Goal: Task Accomplishment & Management: Manage account settings

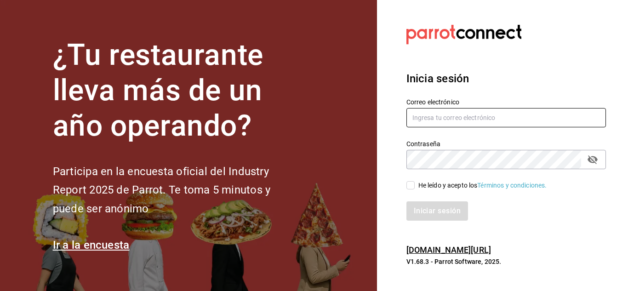
click at [431, 119] on input "text" at bounding box center [507, 117] width 200 height 19
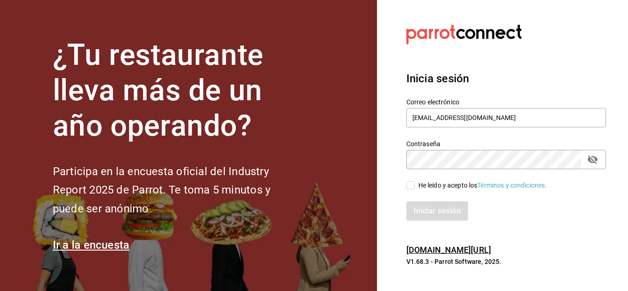
type input "erickraa@gmail.com"
click at [411, 183] on input "He leído y acepto los Términos y condiciones." at bounding box center [411, 185] width 8 height 8
checkbox input "true"
click at [424, 212] on button "Iniciar sesión" at bounding box center [438, 210] width 63 height 19
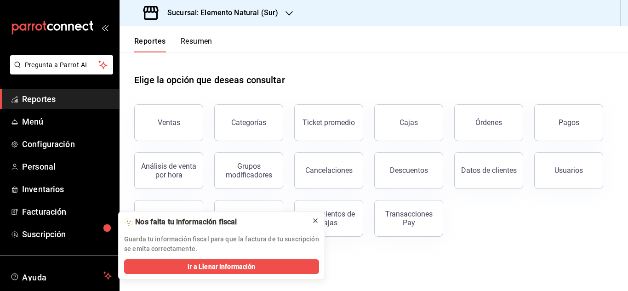
click at [314, 219] on icon at bounding box center [315, 220] width 7 height 7
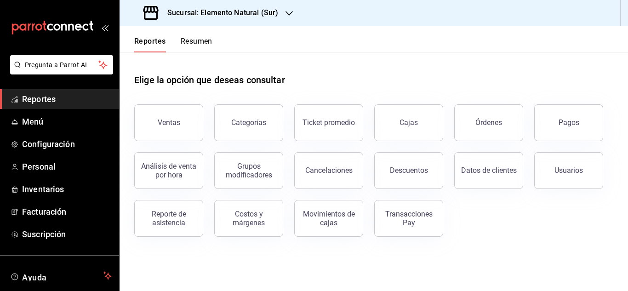
click at [286, 13] on icon "button" at bounding box center [289, 13] width 7 height 7
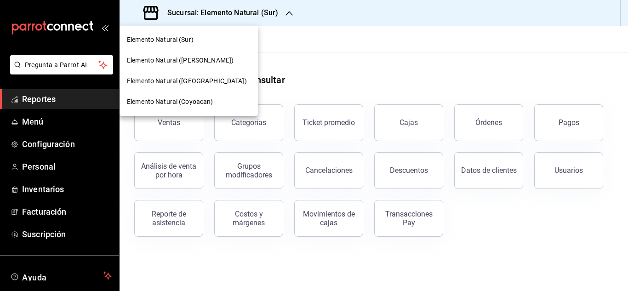
click at [202, 78] on div "Elemento Natural ([GEOGRAPHIC_DATA])" at bounding box center [189, 81] width 124 height 10
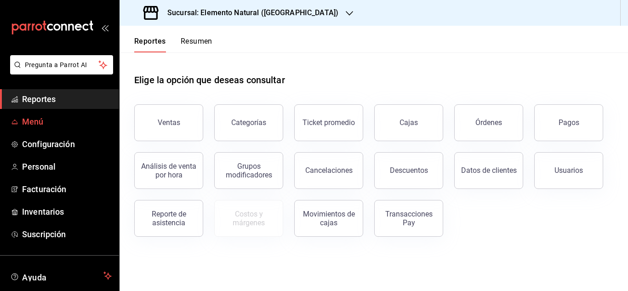
click at [43, 118] on span "Menú" at bounding box center [67, 121] width 90 height 12
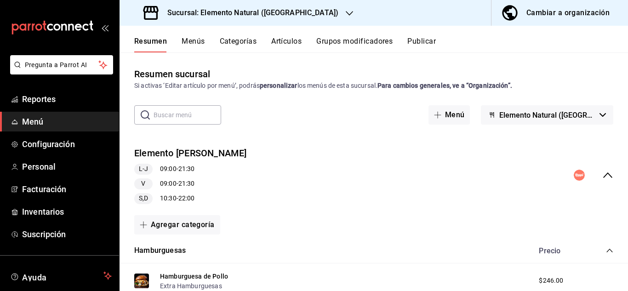
click at [600, 115] on icon "button" at bounding box center [603, 115] width 6 height 4
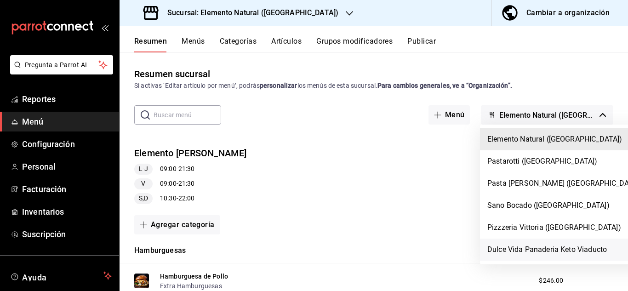
click at [542, 247] on li "Dulce Vida Panaderia Keto Viaducto" at bounding box center [565, 250] width 170 height 22
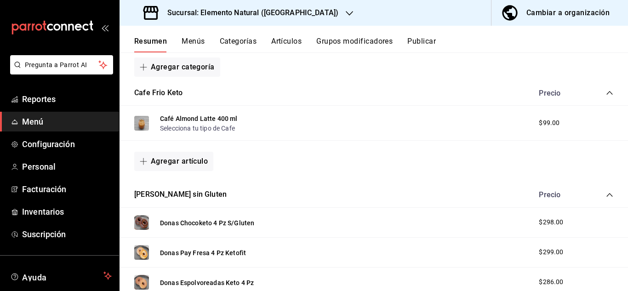
scroll to position [149, 0]
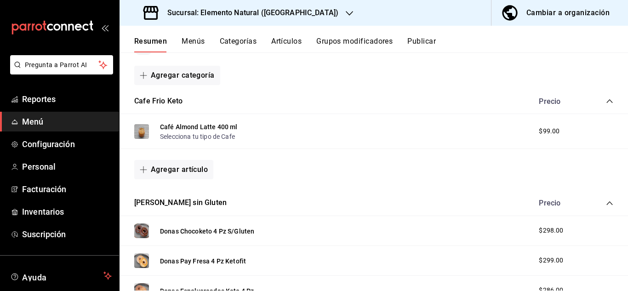
click at [337, 37] on button "Grupos modificadores" at bounding box center [354, 45] width 76 height 16
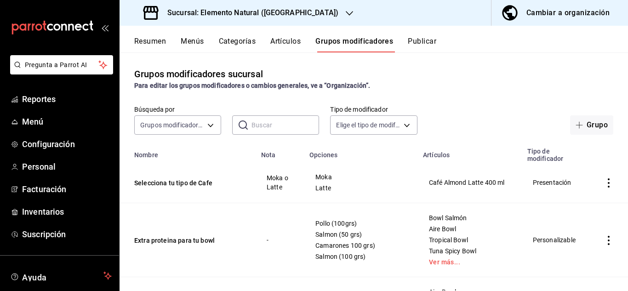
scroll to position [15, 0]
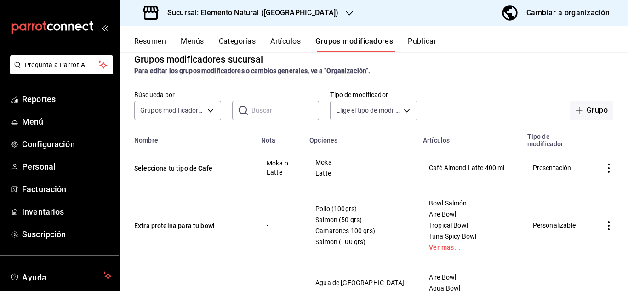
click at [604, 169] on icon "actions" at bounding box center [608, 168] width 9 height 9
click at [575, 224] on span "Eliminar" at bounding box center [573, 227] width 23 height 7
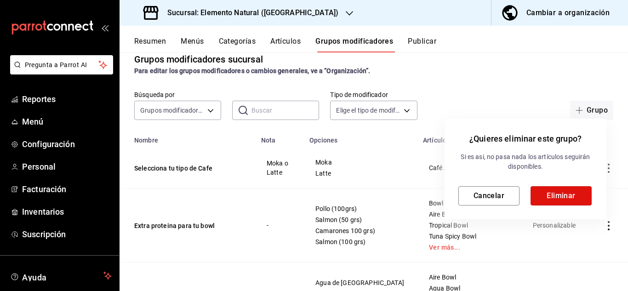
click at [560, 197] on button "Eliminar" at bounding box center [561, 195] width 61 height 19
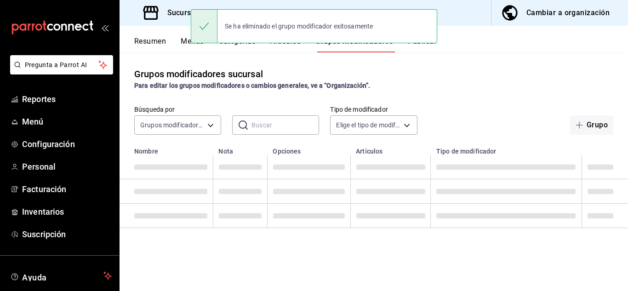
scroll to position [0, 0]
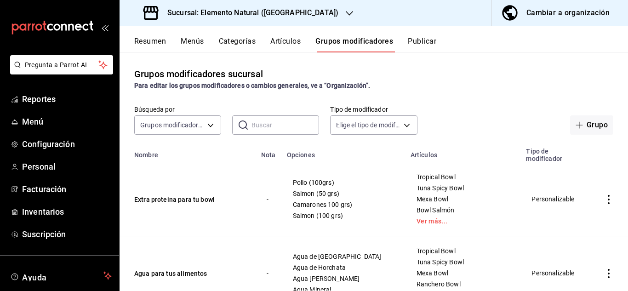
click at [159, 40] on button "Resumen" at bounding box center [150, 45] width 32 height 16
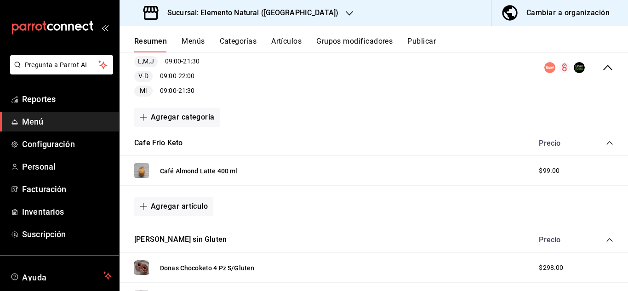
scroll to position [115, 0]
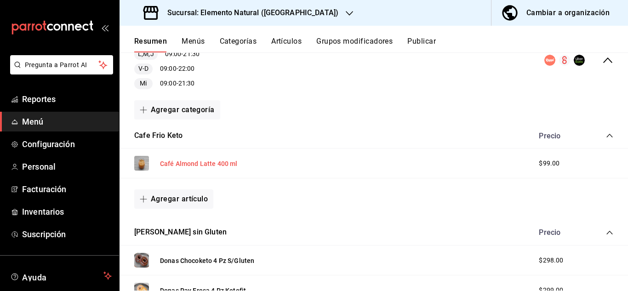
click at [184, 160] on button "Café Almond Latte 400 ml" at bounding box center [199, 163] width 78 height 9
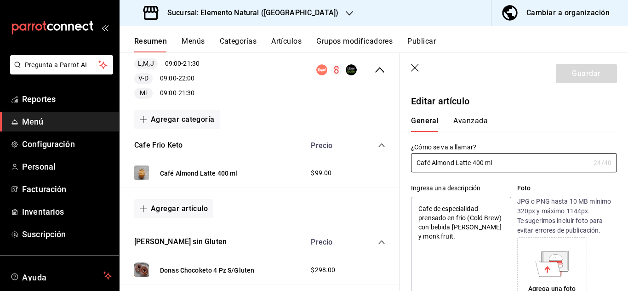
type textarea "x"
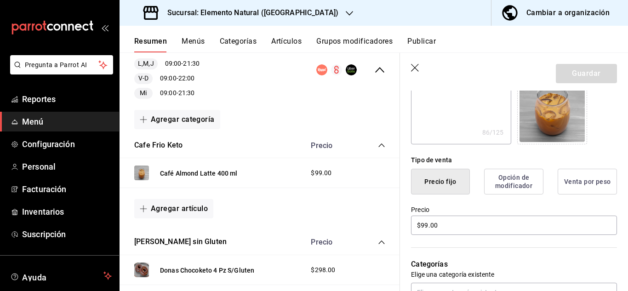
scroll to position [166, 0]
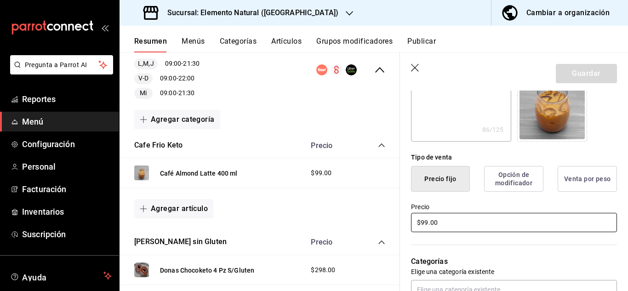
click at [448, 223] on input "$99.00" at bounding box center [514, 222] width 206 height 19
type input "$1.00"
type textarea "x"
type input "$110.00"
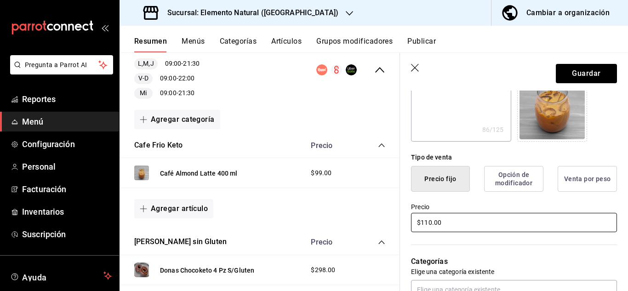
type textarea "x"
type input "$110.00"
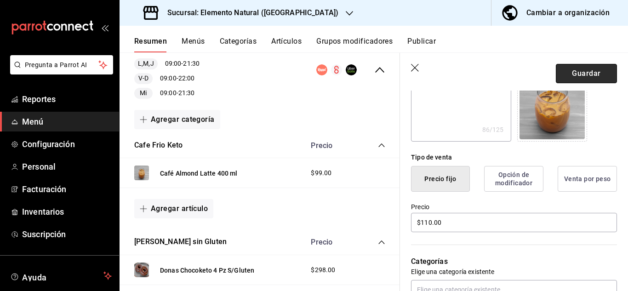
click at [569, 73] on button "Guardar" at bounding box center [586, 73] width 61 height 19
type textarea "x"
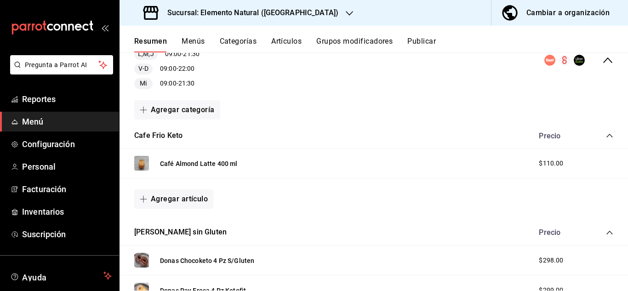
click at [191, 200] on button "Agregar artículo" at bounding box center [173, 198] width 79 height 19
click at [170, 244] on li "Artículo nuevo" at bounding box center [170, 246] width 72 height 23
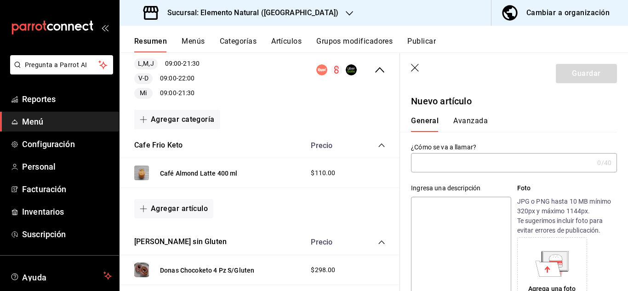
click at [445, 160] on input "text" at bounding box center [502, 163] width 183 height 18
paste input "Cafe Almond Latte Vainilla 400 ml"
type input "Cafe Almond Latte Vainilla 400 ml"
click at [447, 208] on textarea at bounding box center [461, 252] width 100 height 110
paste textarea "Cafe de especialidad prensado en frio (Cold Brew) con bebida [PERSON_NAME] y mo…"
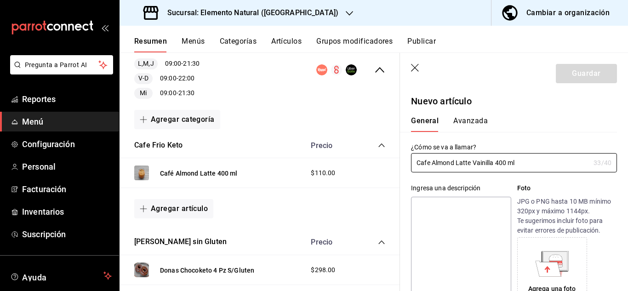
type textarea "Cafe de especialidad prensado en frio (Cold Brew) con bebida [PERSON_NAME] y mo…"
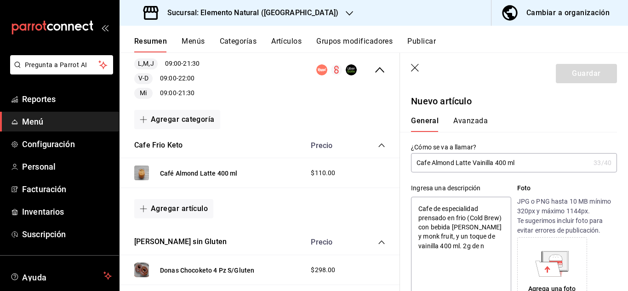
type textarea "x"
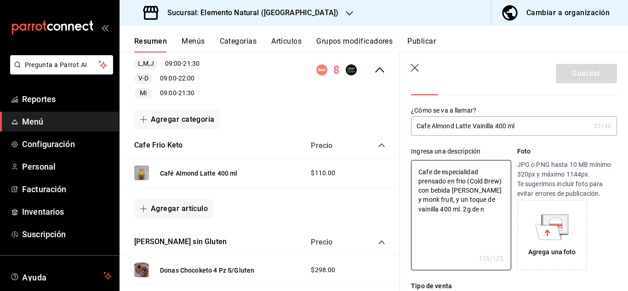
scroll to position [40, 0]
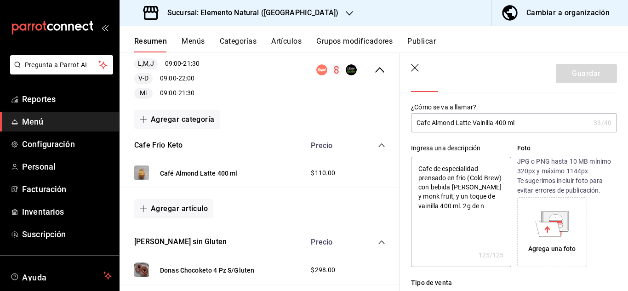
click at [424, 216] on textarea "Cafe de especialidad prensado en frio (Cold Brew) con bebida [PERSON_NAME] y mo…" at bounding box center [461, 212] width 100 height 110
type textarea "Cafe de especialidad prensado en frio (Cold Brew) con bebida [PERSON_NAME] y mo…"
type textarea "x"
type textarea "Cafe de especialidad prensado en frio (Cold Brew) con bebida [PERSON_NAME] y mo…"
type textarea "x"
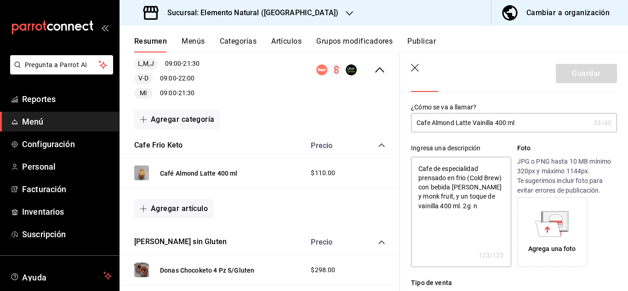
click at [424, 216] on textarea "Cafe de especialidad prensado en frio (Cold Brew) con bebida [PERSON_NAME] y mo…" at bounding box center [461, 212] width 100 height 110
type textarea "Cafe de especialidad prensado en frio (Cold Brew) con bebida [PERSON_NAME] y mo…"
type textarea "x"
type textarea "Cafe de especialidad prensado en frio (Cold Brew) con bebida [PERSON_NAME] y mo…"
type textarea "x"
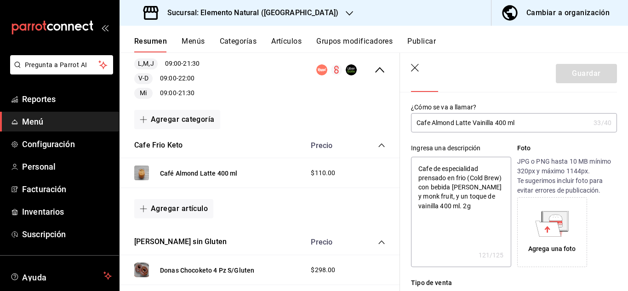
type textarea "Cafe de especialidad prensado en frio (Cold Brew) con bebida [PERSON_NAME] y mo…"
type textarea "x"
type textarea "Cafe de especialidad prensado en frio (Cold Brew) con bebida [PERSON_NAME] y mo…"
type textarea "x"
type textarea "Cafe de especialidad prensado en frio (Cold Brew) con bebida [PERSON_NAME] y mo…"
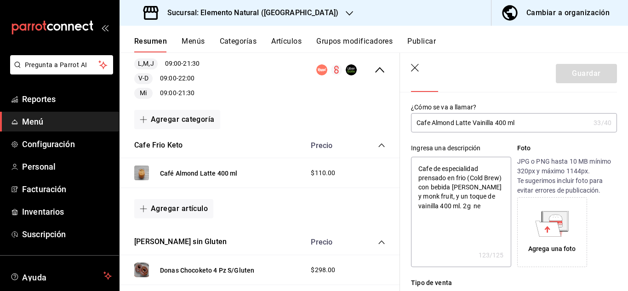
type textarea "x"
type textarea "Cafe de especialidad prensado en frio (Cold Brew) con bebida [PERSON_NAME] y mo…"
type textarea "x"
click at [446, 206] on textarea "Cafe de especialidad prensado en frio (Cold Brew) con bebida [PERSON_NAME] y mo…" at bounding box center [461, 212] width 100 height 110
type textarea "Cafe de especialidad prensado en frio (Cold Brew) con bebida [PERSON_NAME] y mo…"
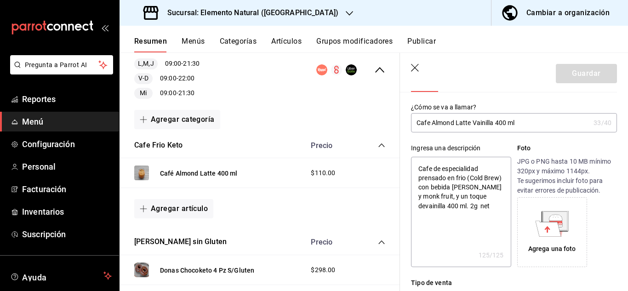
type textarea "x"
type textarea "Cafe de especialidad prensado en frio (Cold Brew) con bebida [PERSON_NAME] y mo…"
type textarea "x"
type textarea "Cafe de especialidad prensado en frio (Cold Brew) con bebida [PERSON_NAME] y mo…"
type textarea "x"
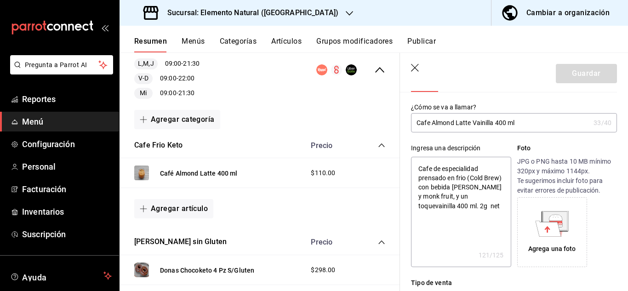
type textarea "Cafe de especialidad prensado en frio (Cold Brew) con bebida [PERSON_NAME] y mo…"
type textarea "x"
type textarea "Cafe de especialidad prensado en frio (Cold Brew) con bebida [PERSON_NAME] y mo…"
type textarea "x"
type textarea "Cafe de especialidad prensado en frio (Cold Brew) con bebida [PERSON_NAME] y mo…"
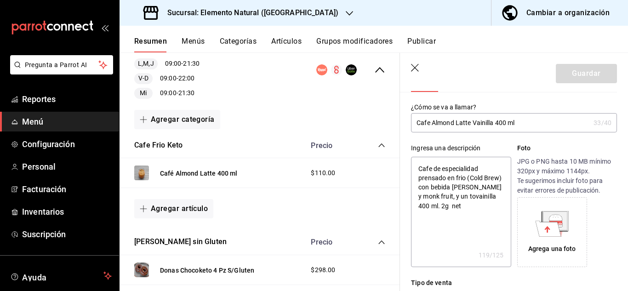
type textarea "x"
type textarea "Cafe de especialidad prensado en frio (Cold Brew) con bebida [PERSON_NAME] y mo…"
type textarea "x"
type textarea "Cafe de especialidad prensado en frio (Cold Brew) con bebida [PERSON_NAME] y mo…"
type textarea "x"
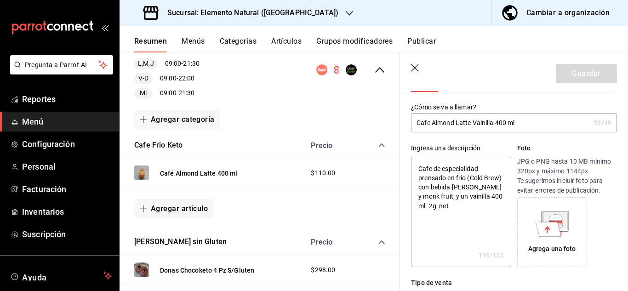
type textarea "Cafe de especialidad prensado en frio (Cold Brew) con bebida [PERSON_NAME] y mo…"
type textarea "x"
type textarea "Cafe de especialidad prensado en frio (Cold Brew) con bebida [PERSON_NAME] y mo…"
type textarea "x"
type textarea "Cafe de especialidad prensado en frio (Cold Brew) con bebida [PERSON_NAME] y mo…"
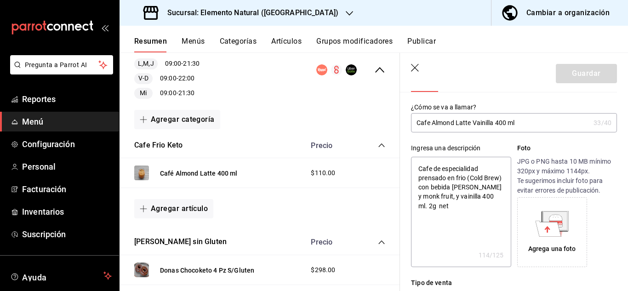
type textarea "x"
click at [487, 206] on textarea "Cafe de especialidad prensado en frio (Cold Brew) con bebida [PERSON_NAME] y mo…" at bounding box center [461, 212] width 100 height 110
type textarea "Cafe de especialidad prensado en frio (Cold Brew) con bebida [PERSON_NAME] y mo…"
type textarea "x"
type textarea "Cafe de especialidad prensado en frio (Cold Brew) con bebida [PERSON_NAME] y mo…"
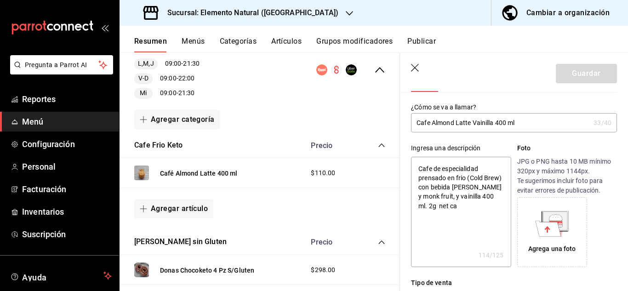
type textarea "x"
type textarea "Cafe de especialidad prensado en frio (Cold Brew) con bebida [PERSON_NAME] y mo…"
type textarea "x"
type textarea "Cafe de especialidad prensado en frio (Cold Brew) con bebida [PERSON_NAME] y mo…"
type textarea "x"
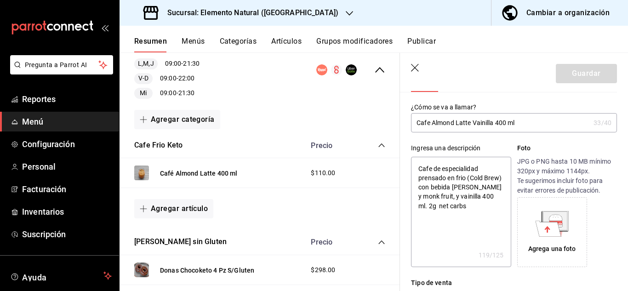
drag, startPoint x: 421, startPoint y: 168, endPoint x: 432, endPoint y: 175, distance: 13.0
click at [432, 175] on textarea "Cafe de especialidad prensado en frio (Cold Brew) con bebida [PERSON_NAME] y mo…" at bounding box center [461, 212] width 100 height 110
drag, startPoint x: 420, startPoint y: 168, endPoint x: 453, endPoint y: 222, distance: 62.9
click at [453, 222] on textarea "Cafe de especialidad prensado en frio (Cold Brew) con bebida [PERSON_NAME] y mo…" at bounding box center [461, 212] width 100 height 110
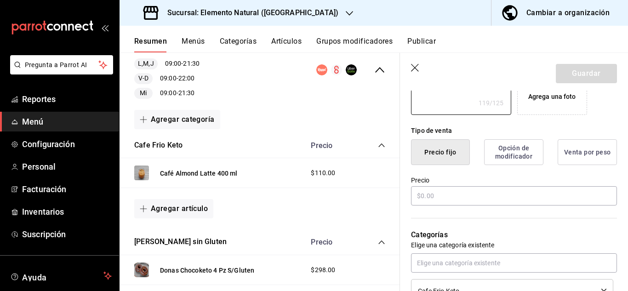
scroll to position [189, 0]
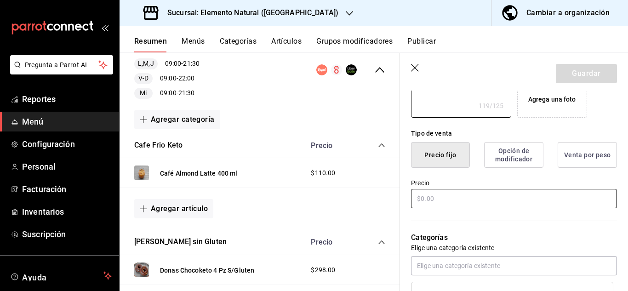
type textarea "Cafe de especialidad prensado en frio (Cold Brew) con bebida [PERSON_NAME] y mo…"
type textarea "x"
click at [523, 194] on input "text" at bounding box center [514, 198] width 206 height 19
type input "$1.00"
type textarea "x"
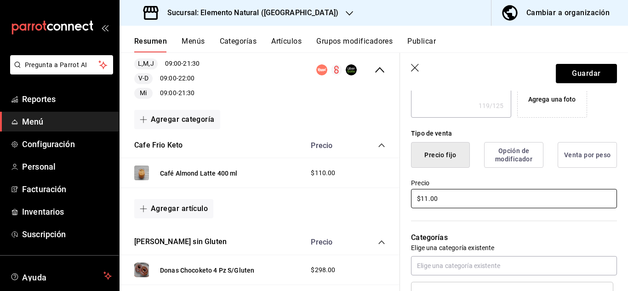
type input "$110.00"
type textarea "x"
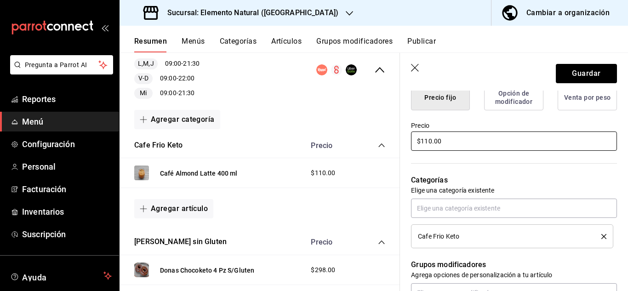
scroll to position [248, 0]
type input "$110.00"
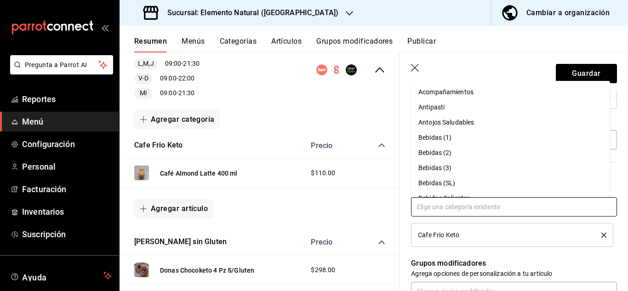
click at [456, 212] on input "text" at bounding box center [514, 206] width 206 height 19
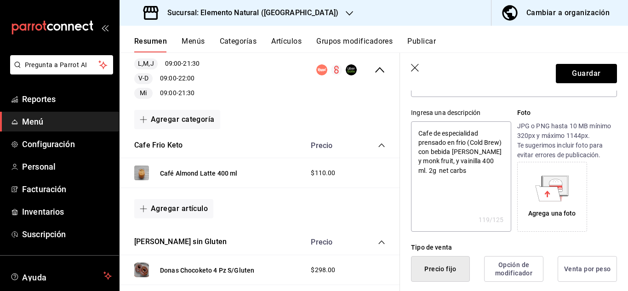
scroll to position [77, 0]
click at [555, 191] on icon at bounding box center [549, 192] width 26 height 16
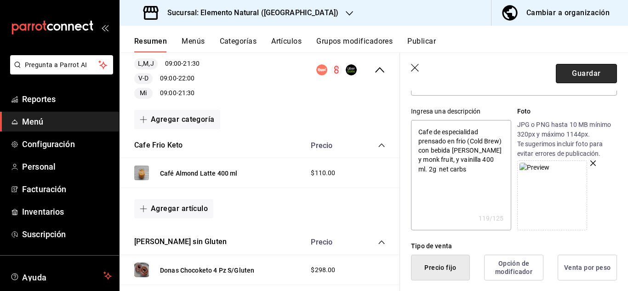
click at [578, 72] on button "Guardar" at bounding box center [586, 73] width 61 height 19
type textarea "x"
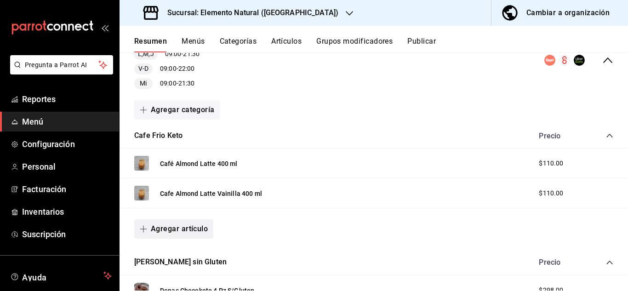
click at [189, 228] on button "Agregar artículo" at bounding box center [173, 228] width 79 height 19
click at [163, 266] on li "Artículo nuevo" at bounding box center [170, 269] width 72 height 23
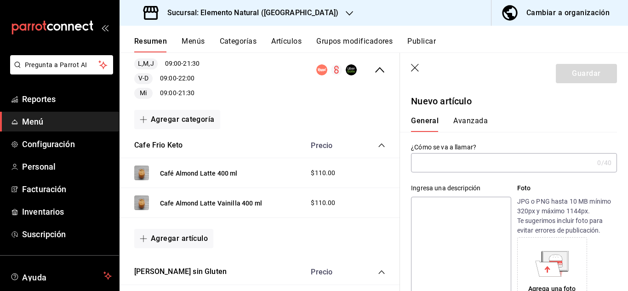
click at [457, 160] on input "text" at bounding box center [502, 163] width 183 height 18
paste input "Cafe Almond Latte Mocha 400 ml"
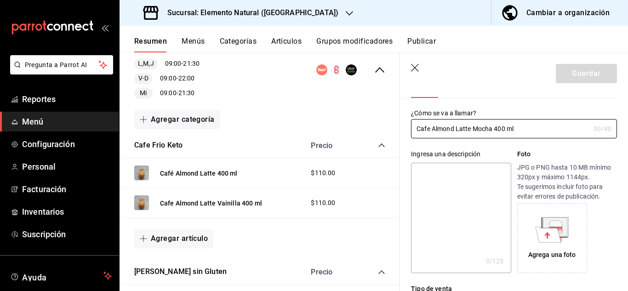
scroll to position [37, 0]
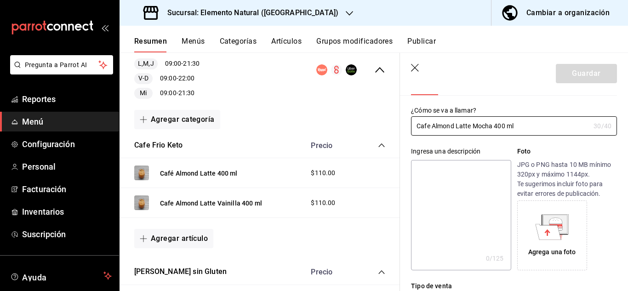
type input "Cafe Almond Latte Mocha 400 ml"
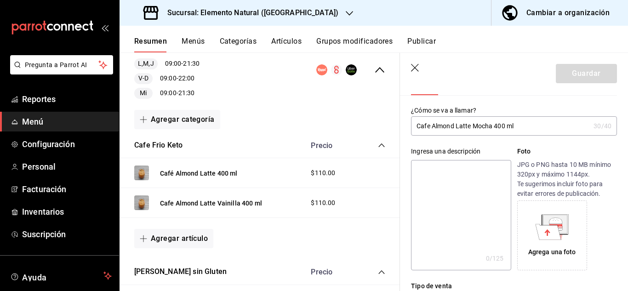
click at [441, 171] on textarea at bounding box center [461, 215] width 100 height 110
paste textarea "Cafe de especialidad prensado en frio (Cold Brew) con bebida [PERSON_NAME] y co…"
type textarea "Cafe de especialidad prensado en frio (Cold Brew) con bebida [PERSON_NAME] y co…"
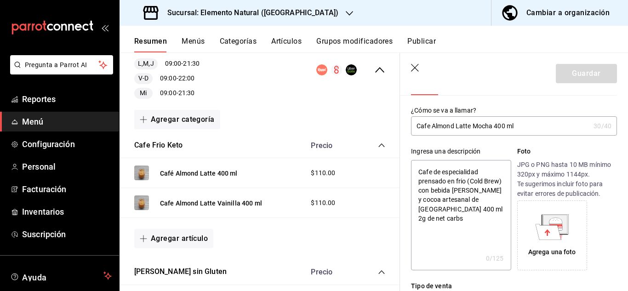
type textarea "x"
type textarea "Cafe de especialidad prensado en frio (Cold Brew) con bebida [PERSON_NAME] y co…"
click at [545, 237] on icon at bounding box center [549, 232] width 26 height 16
type textarea "x"
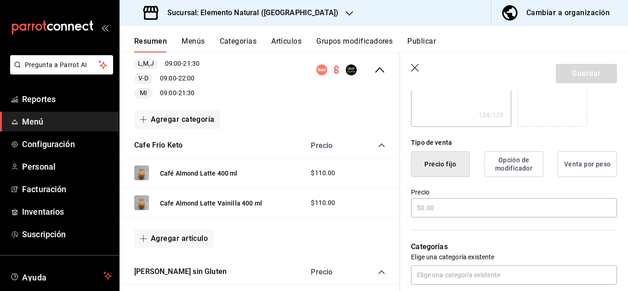
scroll to position [186, 0]
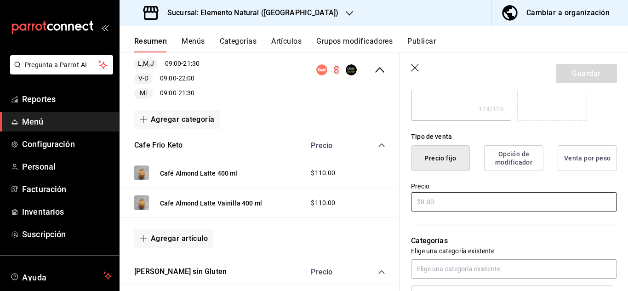
click at [527, 195] on input "text" at bounding box center [514, 201] width 206 height 19
type input "$1.00"
type textarea "x"
type input "$11.00"
type textarea "x"
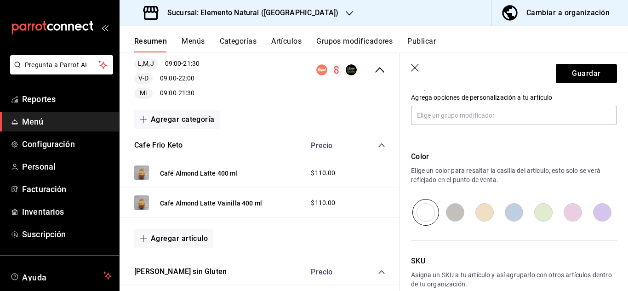
scroll to position [475, 0]
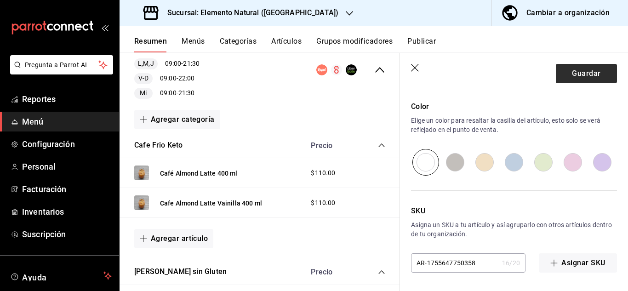
type input "$110.00"
click at [576, 76] on button "Guardar" at bounding box center [586, 73] width 61 height 19
type textarea "x"
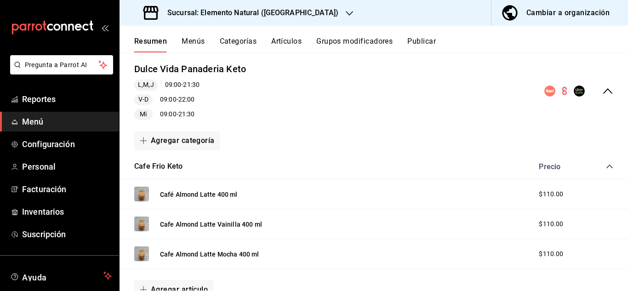
scroll to position [81, 0]
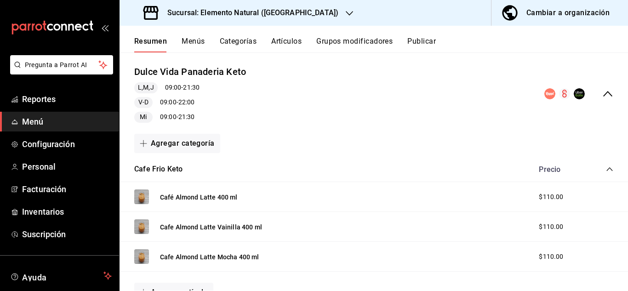
click at [425, 42] on button "Publicar" at bounding box center [421, 45] width 29 height 16
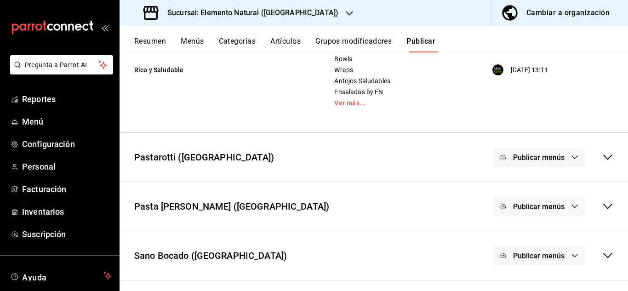
scroll to position [507, 0]
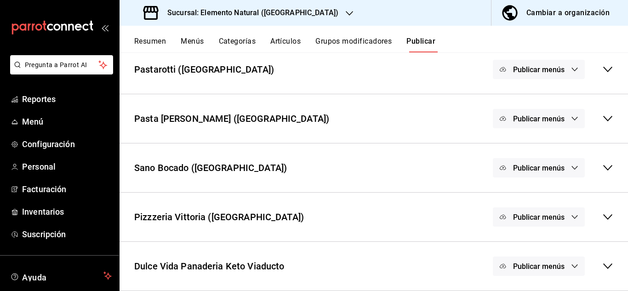
click at [607, 264] on div "Dulce Vida Panaderia Keto Viaducto Publicar menús" at bounding box center [374, 266] width 509 height 34
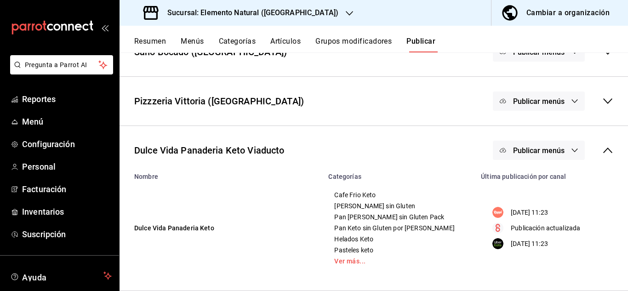
click at [571, 148] on icon "button" at bounding box center [574, 150] width 7 height 7
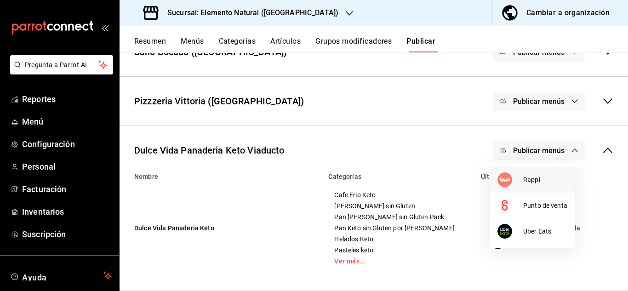
click at [535, 178] on span "Rappi" at bounding box center [545, 180] width 44 height 10
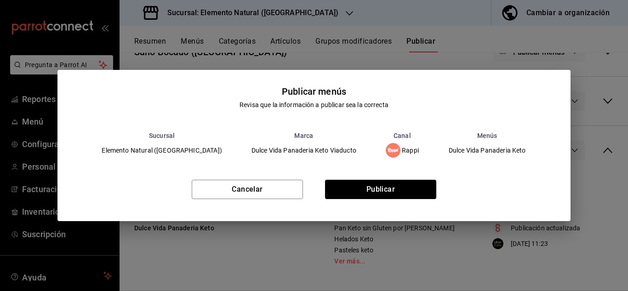
click at [422, 176] on div "Cancelar Publicar" at bounding box center [313, 193] width 513 height 56
click at [417, 185] on button "Publicar" at bounding box center [380, 189] width 111 height 19
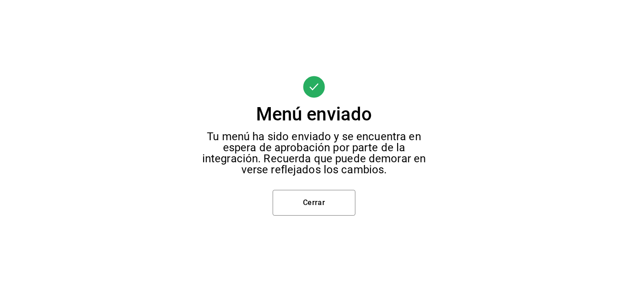
scroll to position [66, 0]
click at [335, 202] on button "Cerrar" at bounding box center [314, 203] width 83 height 26
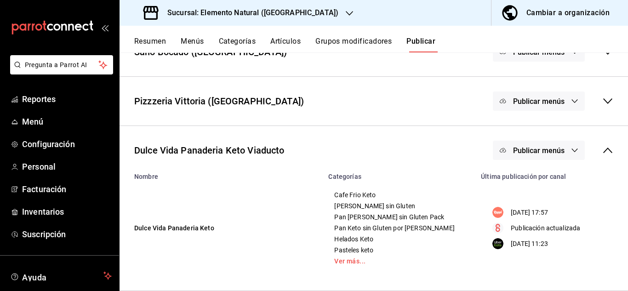
scroll to position [210, 0]
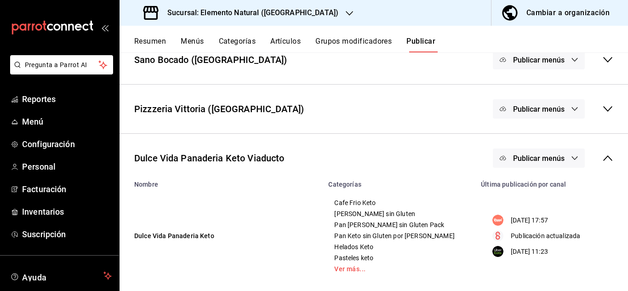
click at [571, 159] on icon "button" at bounding box center [574, 158] width 7 height 7
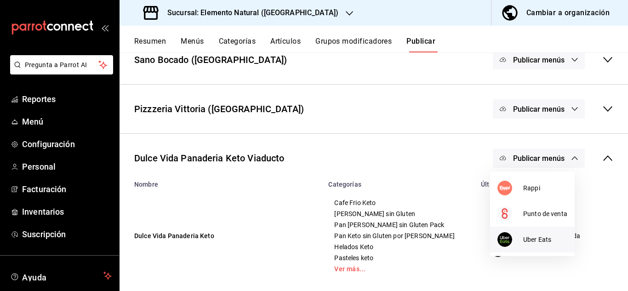
click at [520, 235] on div at bounding box center [511, 239] width 26 height 15
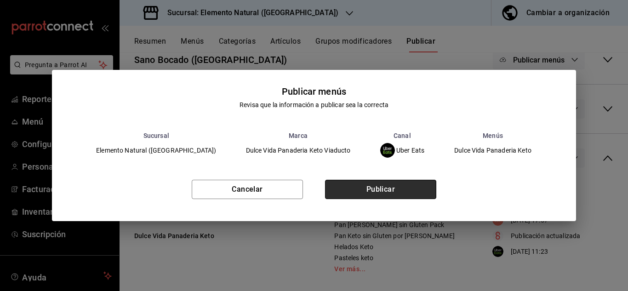
click at [397, 187] on button "Publicar" at bounding box center [380, 189] width 111 height 19
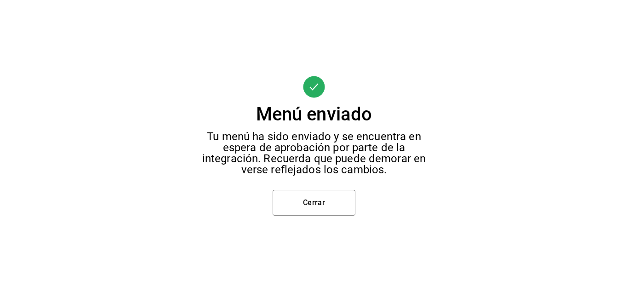
scroll to position [66, 0]
click at [338, 200] on button "Cerrar" at bounding box center [314, 203] width 83 height 26
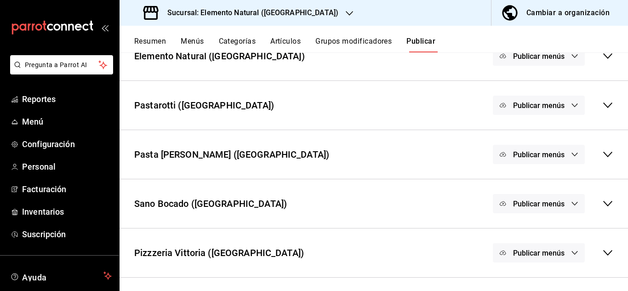
scroll to position [210, 0]
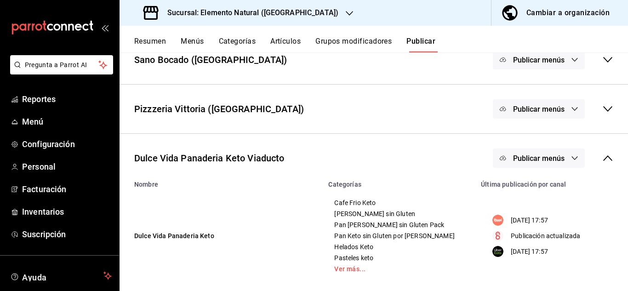
click at [346, 16] on div at bounding box center [349, 13] width 7 height 10
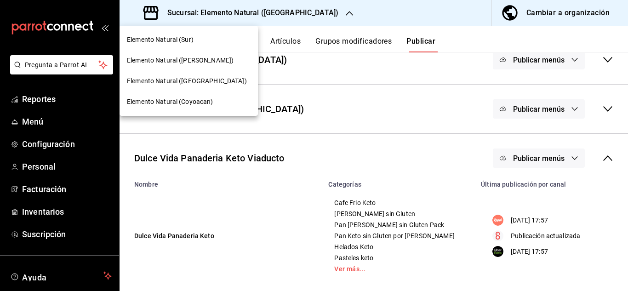
click at [208, 58] on div "Elemento Natural ([PERSON_NAME])" at bounding box center [189, 61] width 124 height 10
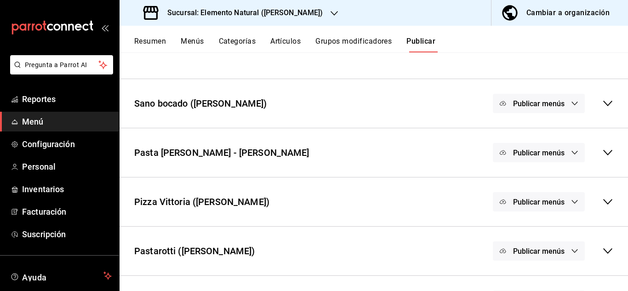
scroll to position [315, 0]
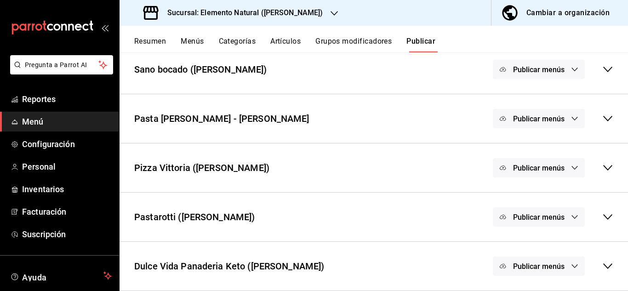
click at [157, 40] on button "Resumen" at bounding box center [150, 45] width 32 height 16
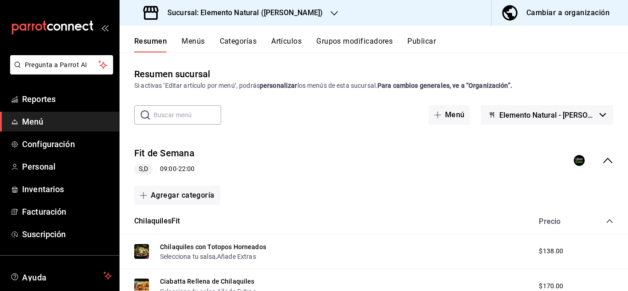
click at [331, 11] on icon "button" at bounding box center [334, 13] width 7 height 7
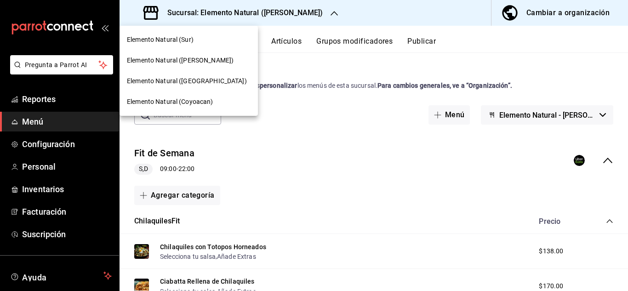
click at [211, 61] on div "Elemento Natural ([PERSON_NAME])" at bounding box center [189, 61] width 124 height 10
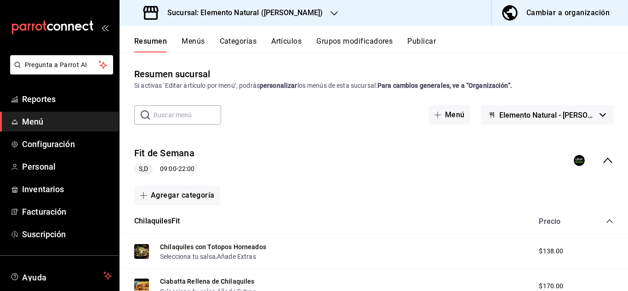
click at [600, 114] on icon "button" at bounding box center [603, 115] width 6 height 4
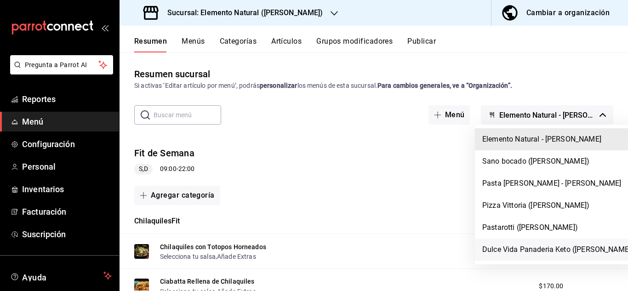
click at [527, 246] on li "Dulce Vida Panaderia Keto ([PERSON_NAME])" at bounding box center [558, 250] width 166 height 22
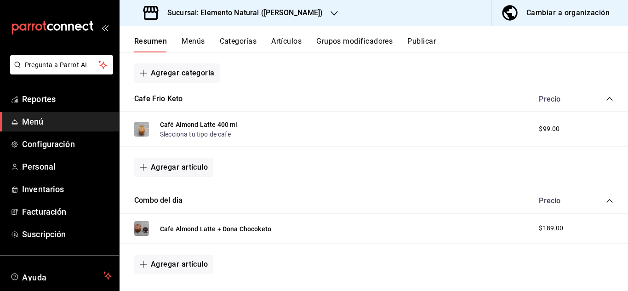
scroll to position [153, 0]
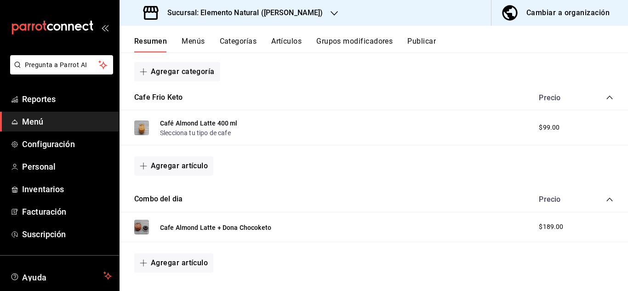
click at [252, 123] on div "Café Almond Latte 400 ml Slecciona tu tipo de cafe $99.00" at bounding box center [374, 127] width 509 height 35
click at [215, 123] on button "Café Almond Latte 400 ml" at bounding box center [199, 123] width 78 height 9
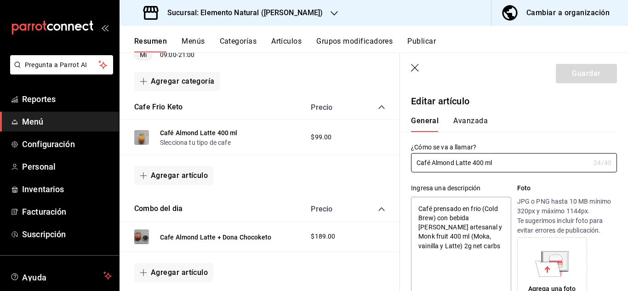
type textarea "x"
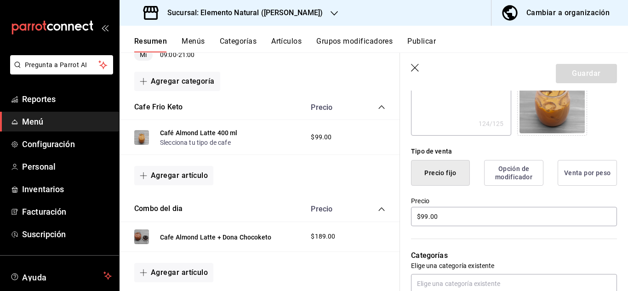
scroll to position [173, 0]
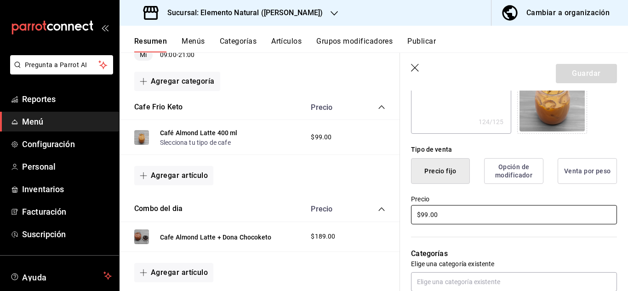
click at [436, 216] on input "$99.00" at bounding box center [514, 214] width 206 height 19
type input "$1.00"
type textarea "x"
type input "$11.00"
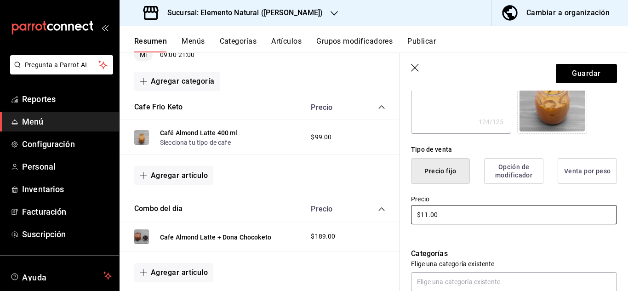
type textarea "x"
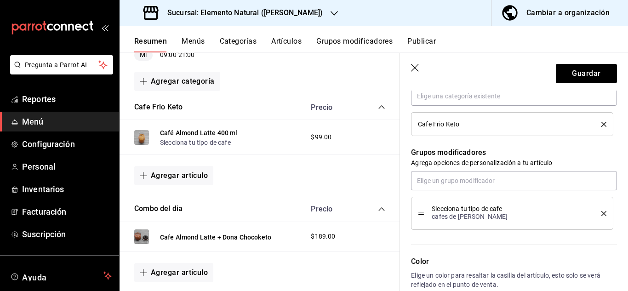
scroll to position [364, 0]
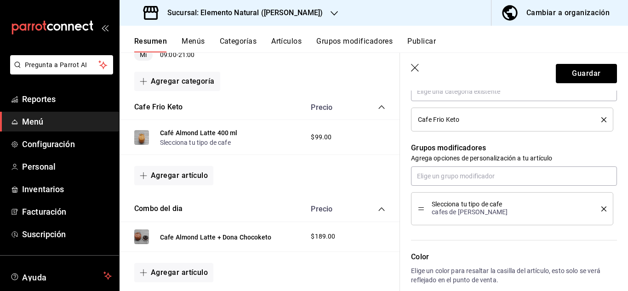
type input "$110.00"
click at [602, 208] on icon "delete" at bounding box center [604, 208] width 5 height 5
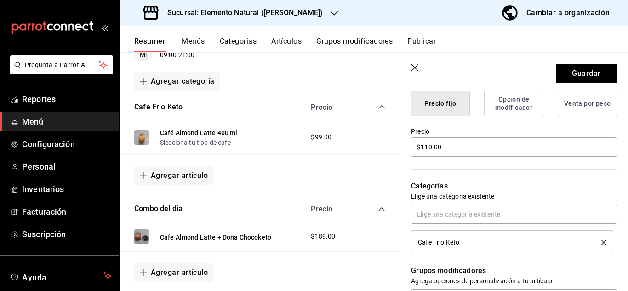
scroll to position [240, 0]
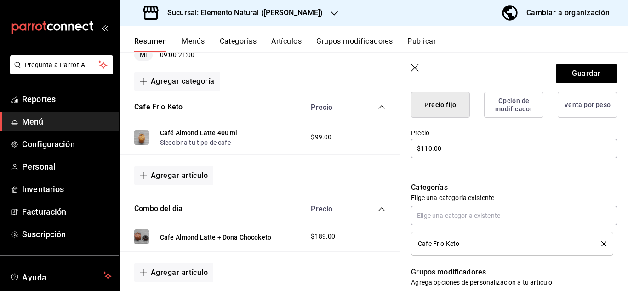
click at [584, 74] on button "Guardar" at bounding box center [586, 73] width 61 height 19
type textarea "x"
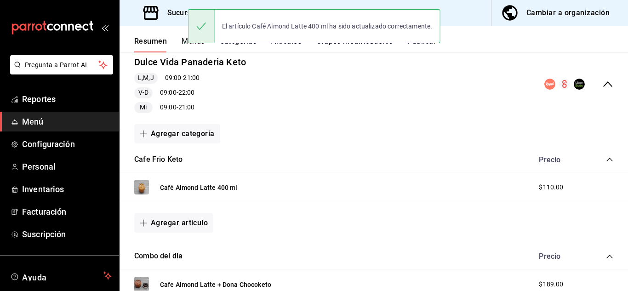
scroll to position [5, 0]
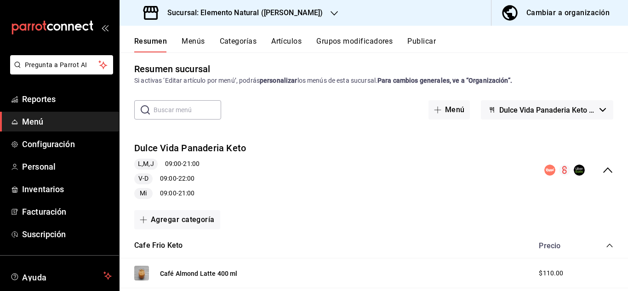
click at [336, 41] on button "Grupos modificadores" at bounding box center [354, 45] width 76 height 16
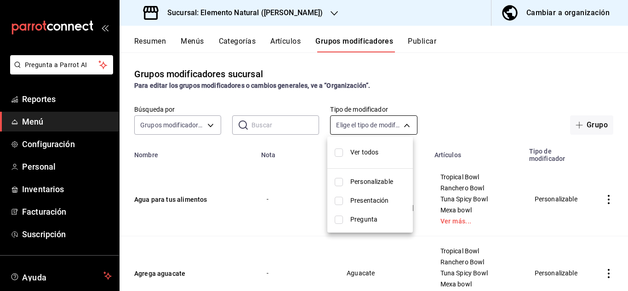
click at [407, 125] on body "Pregunta a Parrot AI Reportes Menú Configuración Personal Inventarios Facturaci…" at bounding box center [314, 145] width 628 height 291
click at [407, 125] on div at bounding box center [314, 145] width 628 height 291
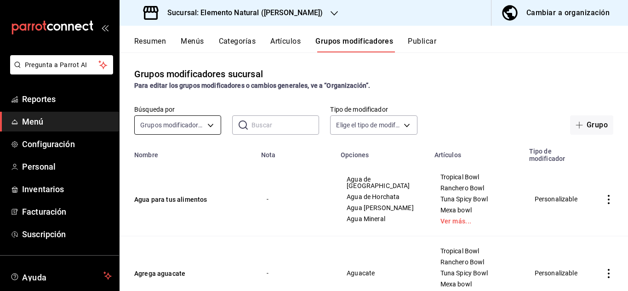
click at [212, 126] on body "Pregunta a Parrot AI Reportes Menú Configuración Personal Inventarios Facturaci…" at bounding box center [314, 145] width 628 height 291
click at [212, 126] on div at bounding box center [314, 145] width 628 height 291
click at [212, 126] on body "Pregunta a Parrot AI Reportes Menú Configuración Personal Inventarios Facturaci…" at bounding box center [314, 145] width 628 height 291
click at [212, 126] on div at bounding box center [314, 145] width 628 height 291
click at [149, 43] on button "Resumen" at bounding box center [150, 45] width 32 height 16
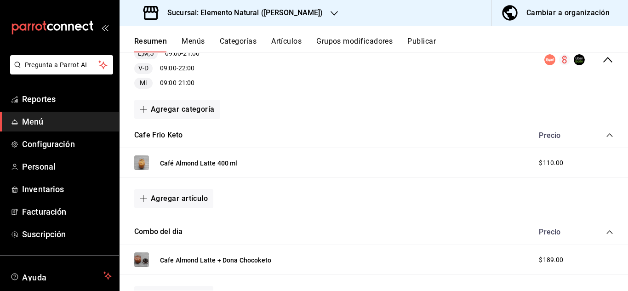
scroll to position [118, 0]
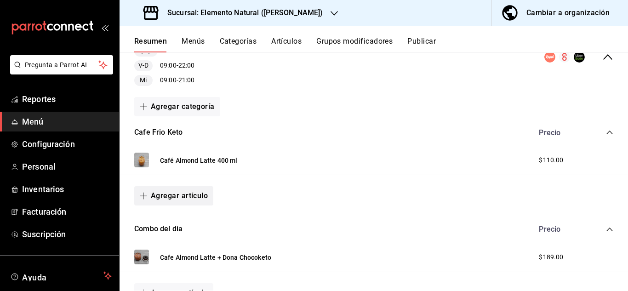
click at [186, 199] on button "Agregar artículo" at bounding box center [173, 195] width 79 height 19
click at [175, 218] on li "Artículo existente" at bounding box center [170, 220] width 72 height 23
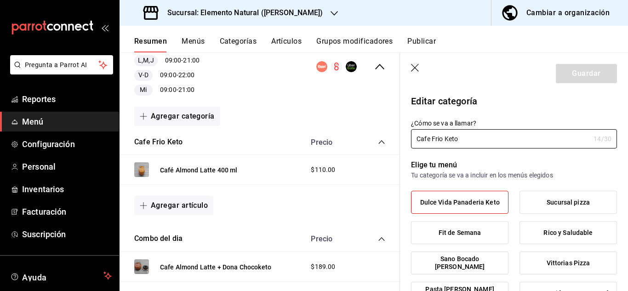
click at [420, 69] on icon "button" at bounding box center [415, 68] width 9 height 9
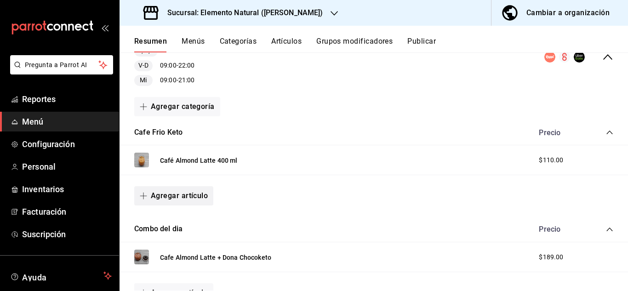
click at [168, 197] on button "Agregar artículo" at bounding box center [173, 195] width 79 height 19
click at [168, 243] on li "Artículo nuevo" at bounding box center [170, 243] width 72 height 23
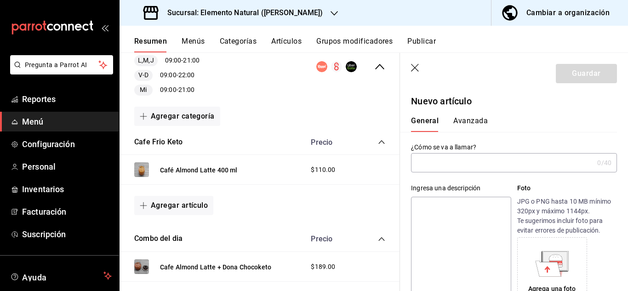
click at [445, 162] on input "text" at bounding box center [502, 163] width 183 height 18
paste input "Cafe Almond Latte Vainilla 400 ml"
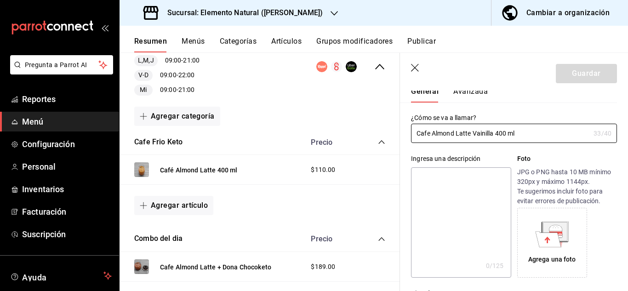
scroll to position [31, 0]
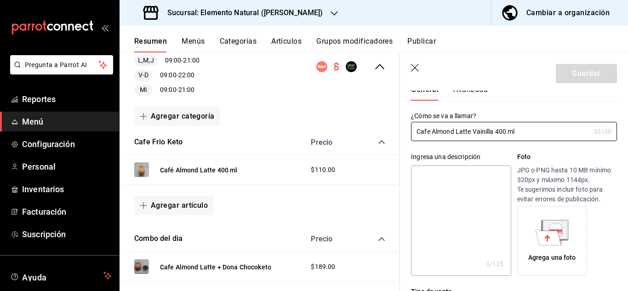
type input "Cafe Almond Latte Vainilla 400 ml"
click at [446, 194] on textarea at bounding box center [461, 221] width 100 height 110
paste textarea "Cafe de especialidad prensado en frio (Cold Brew) con bebida [PERSON_NAME] y mo…"
type textarea "Cafe de especialidad prensado en frio (Cold Brew) con bebida [PERSON_NAME] y mo…"
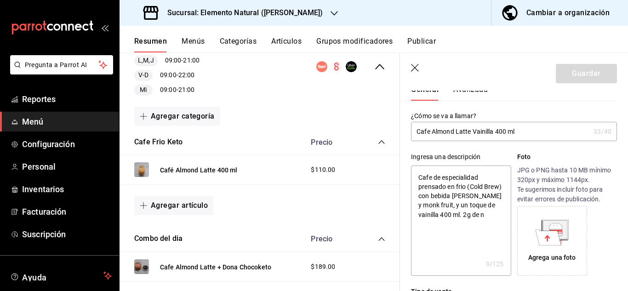
type textarea "x"
click at [447, 216] on textarea "Cafe de especialidad prensado en frio (Cold Brew) con bebida [PERSON_NAME] y mo…" at bounding box center [461, 221] width 100 height 110
type textarea "Cafe de especialidad prensado en frio (Cold Brew) con bebida [PERSON_NAME] y mo…"
type textarea "x"
type textarea "Cafe de especialidad prensado en frio (Cold Brew) con bebida [PERSON_NAME] y mo…"
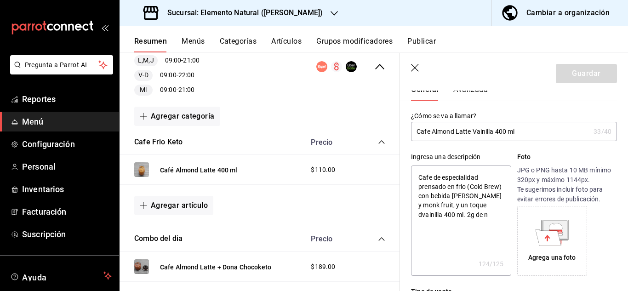
type textarea "x"
type textarea "Cafe de especialidad prensado en frio (Cold Brew) con bebida [PERSON_NAME] y mo…"
type textarea "x"
type textarea "Cafe de especialidad prensado en frio (Cold Brew) con bebida [PERSON_NAME] y mo…"
type textarea "x"
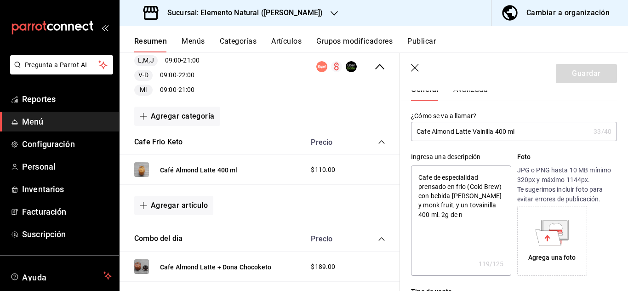
type textarea "Cafe de especialidad prensado en frio (Cold Brew) con bebida [PERSON_NAME] y mo…"
type textarea "x"
type textarea "Cafe de especialidad prensado en frio (Cold Brew) con bebida [PERSON_NAME] y mo…"
type textarea "x"
click at [490, 212] on textarea "Cafe de especialidad prensado en frio (Cold Brew) con bebida [PERSON_NAME] y mo…" at bounding box center [461, 221] width 100 height 110
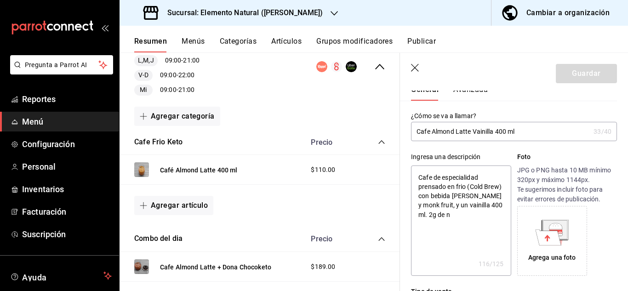
type textarea "Cafe de especialidad prensado en frio (Cold Brew) con bebida [PERSON_NAME] y mo…"
type textarea "x"
type textarea "Cafe de especialidad prensado en frio (Cold Brew) con bebida [PERSON_NAME] y mo…"
type textarea "x"
type textarea "Cafe de especialidad prensado en frio (Cold Brew) con bebida [PERSON_NAME] y mo…"
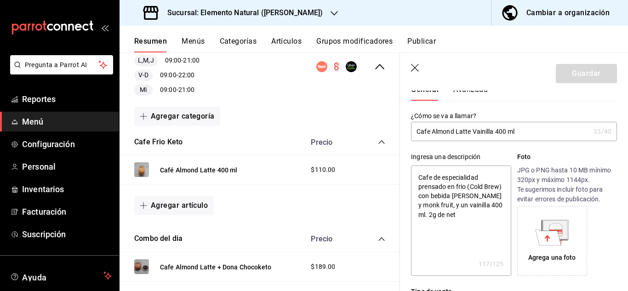
type textarea "x"
type textarea "Cafe de especialidad prensado en frio (Cold Brew) con bebida [PERSON_NAME] y mo…"
type textarea "x"
type textarea "Cafe de especialidad prensado en frio (Cold Brew) con bebida [PERSON_NAME] y mo…"
type textarea "x"
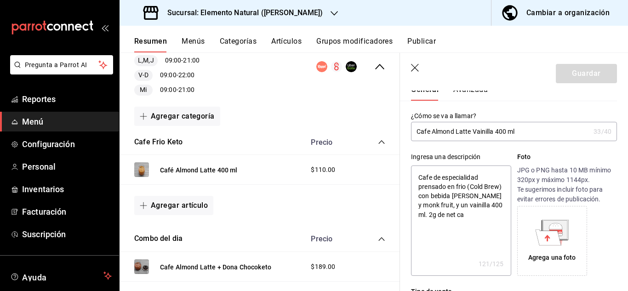
type textarea "Cafe de especialidad prensado en frio (Cold Brew) con bebida [PERSON_NAME] y mo…"
type textarea "x"
type textarea "Cafe de especialidad prensado en frio (Cold Brew) con bebida [PERSON_NAME] y mo…"
type textarea "x"
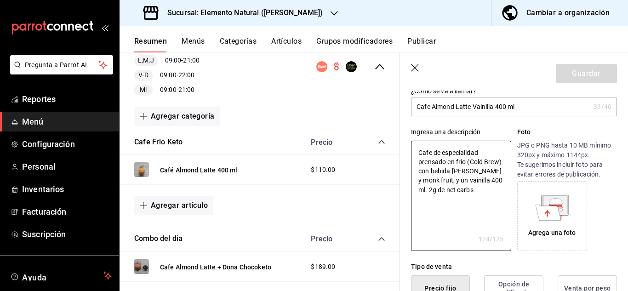
scroll to position [67, 0]
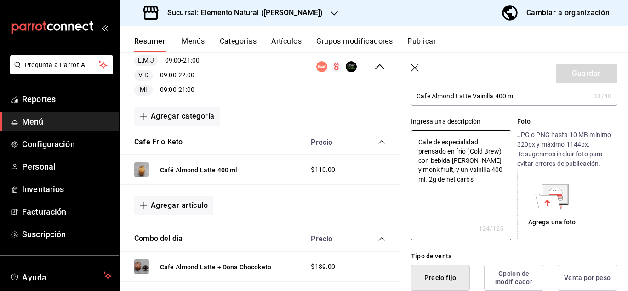
type textarea "Cafe de especialidad prensado en frio (Cold Brew) con bebida [PERSON_NAME] y mo…"
click at [546, 206] on icon at bounding box center [549, 202] width 26 height 16
type textarea "x"
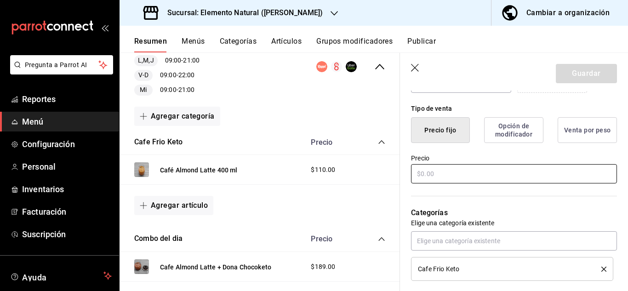
scroll to position [218, 0]
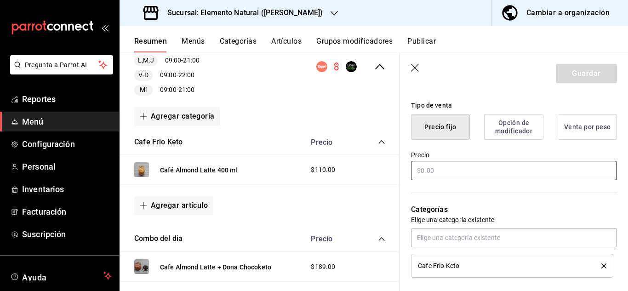
click at [501, 178] on input "text" at bounding box center [514, 170] width 206 height 19
type input "$1.00"
type textarea "x"
type input "$110.00"
type textarea "x"
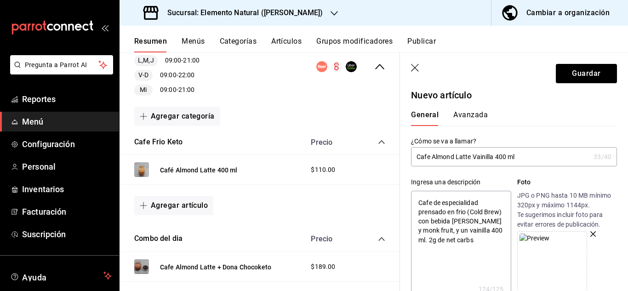
scroll to position [0, 0]
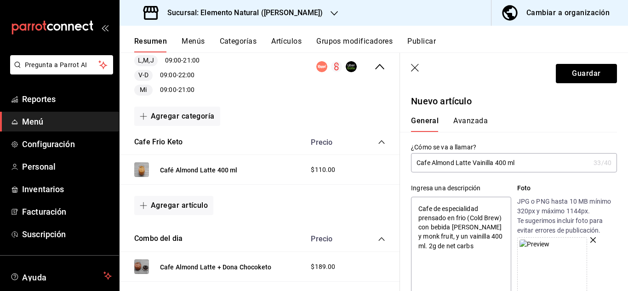
type input "$110.00"
click at [583, 77] on button "Guardar" at bounding box center [586, 73] width 61 height 19
type textarea "x"
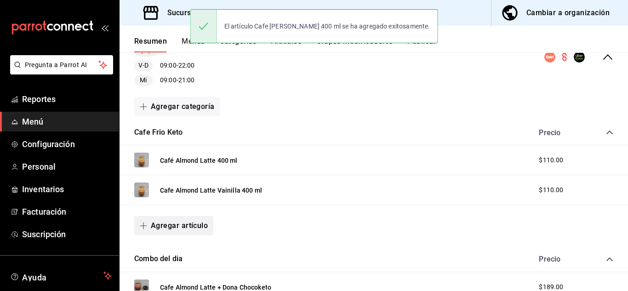
click at [184, 227] on button "Agregar artículo" at bounding box center [173, 225] width 79 height 19
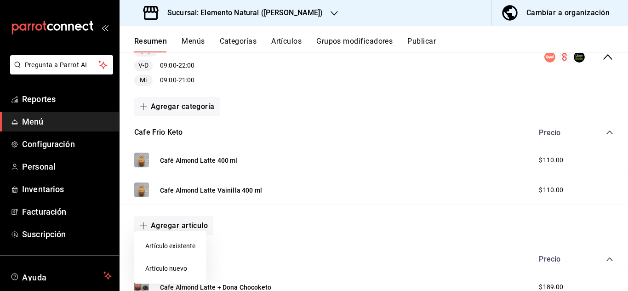
click at [164, 266] on li "Artículo nuevo" at bounding box center [170, 269] width 72 height 23
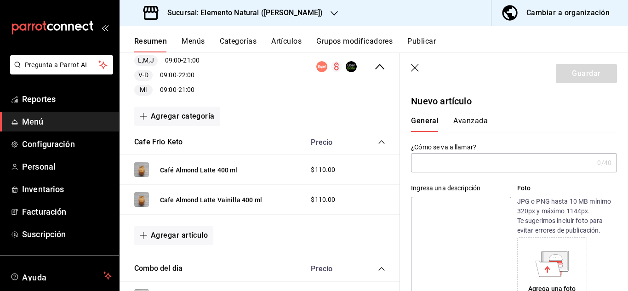
click at [435, 161] on input "text" at bounding box center [502, 163] width 183 height 18
paste input "Cafe Almond Latte Mocha 400 ml"
type input "Cafe Almond Latte Mocha 400 ml"
click at [455, 218] on textarea at bounding box center [461, 252] width 100 height 110
paste textarea "Cafe de especialidad prensado en frio (Cold Brew) con bebida [PERSON_NAME] y co…"
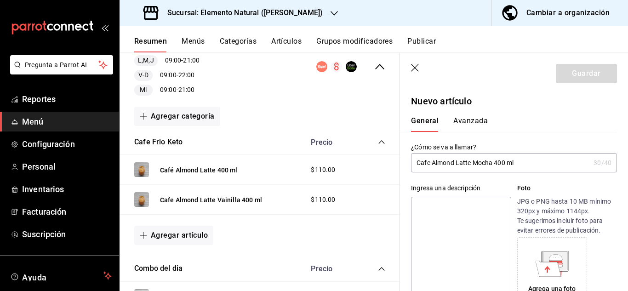
type textarea "Cafe de especialidad prensado en frio (Cold Brew) con bebida [PERSON_NAME] y co…"
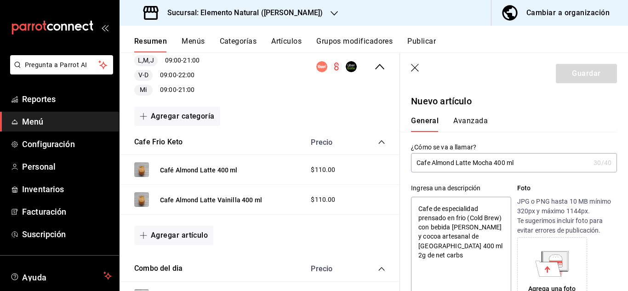
type textarea "x"
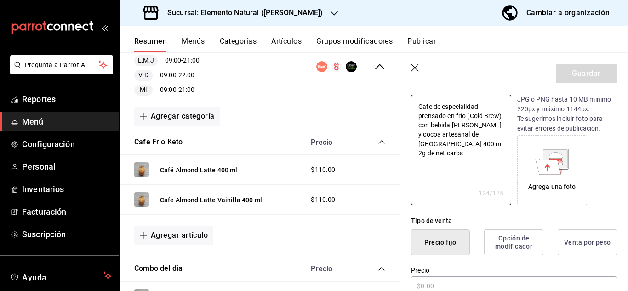
scroll to position [109, 0]
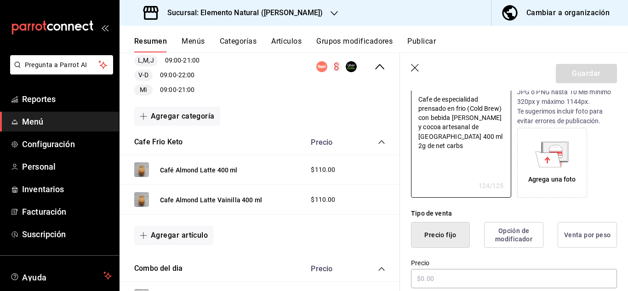
type textarea "Cafe de especialidad prensado en frio (Cold Brew) con bebida [PERSON_NAME] y co…"
click at [555, 147] on icon at bounding box center [555, 148] width 13 height 6
type textarea "x"
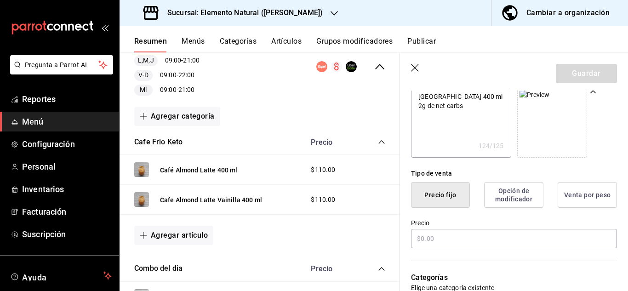
scroll to position [174, 0]
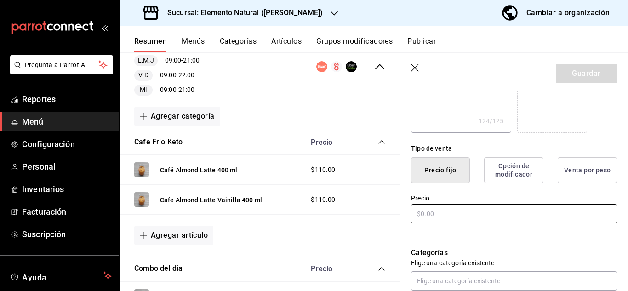
click at [487, 212] on input "text" at bounding box center [514, 213] width 206 height 19
type input "$1.00"
type textarea "x"
type input "$11.00"
type textarea "x"
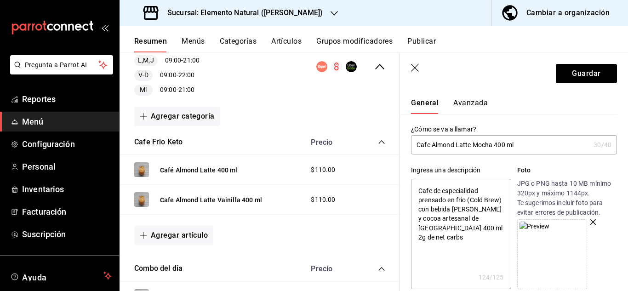
scroll to position [0, 0]
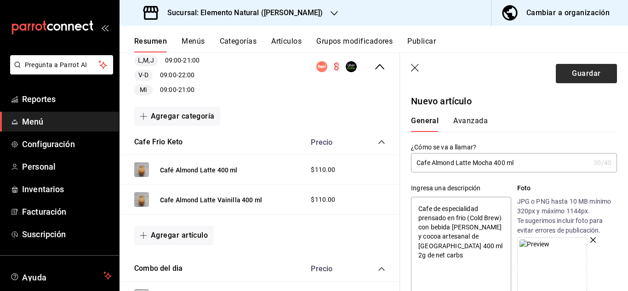
type input "$110.00"
click at [584, 74] on button "Guardar" at bounding box center [586, 73] width 61 height 19
type textarea "x"
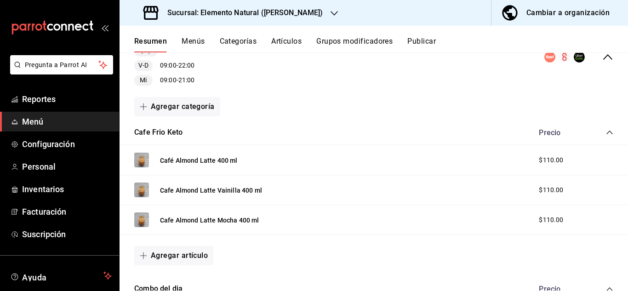
click at [428, 41] on button "Publicar" at bounding box center [421, 45] width 29 height 16
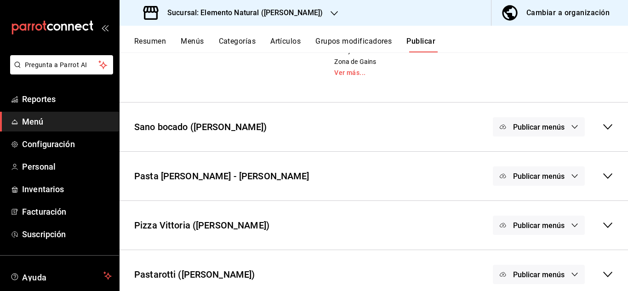
scroll to position [315, 0]
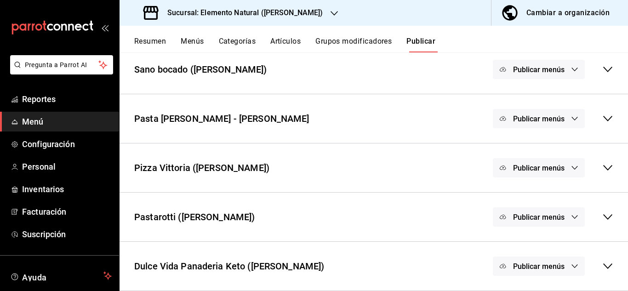
click at [602, 264] on icon at bounding box center [607, 266] width 11 height 11
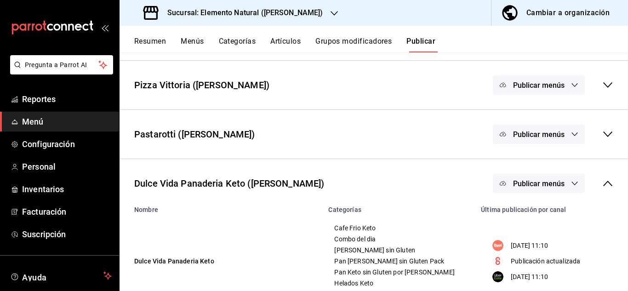
scroll to position [431, 0]
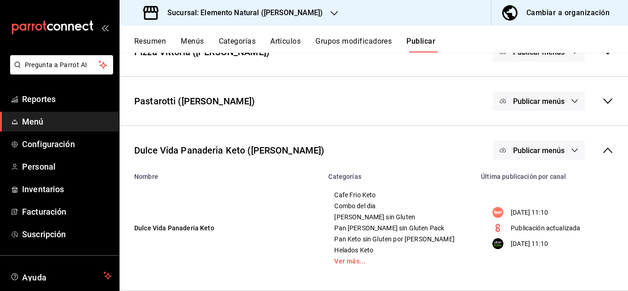
click at [561, 149] on button "Publicar menús" at bounding box center [539, 150] width 92 height 19
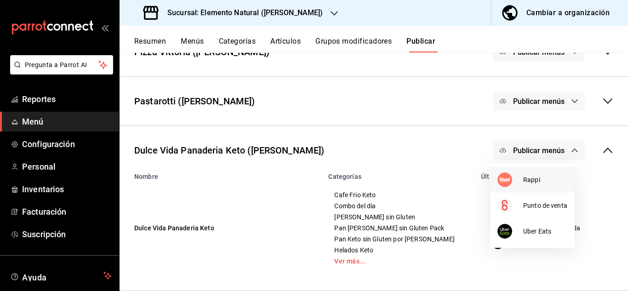
click at [537, 182] on span "Rappi" at bounding box center [545, 180] width 44 height 10
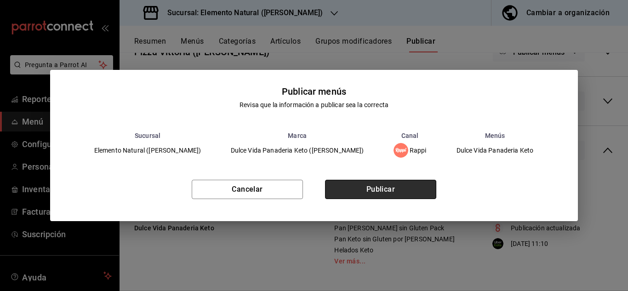
click at [411, 192] on button "Publicar" at bounding box center [380, 189] width 111 height 19
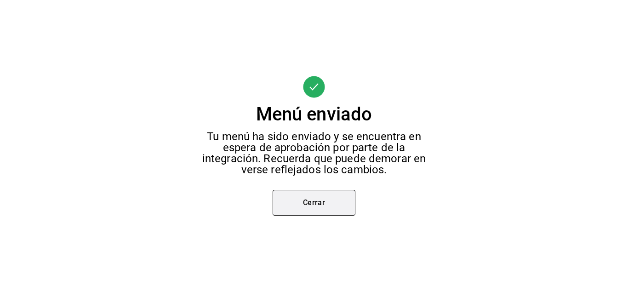
scroll to position [210, 0]
click at [342, 198] on button "Cerrar" at bounding box center [314, 203] width 83 height 26
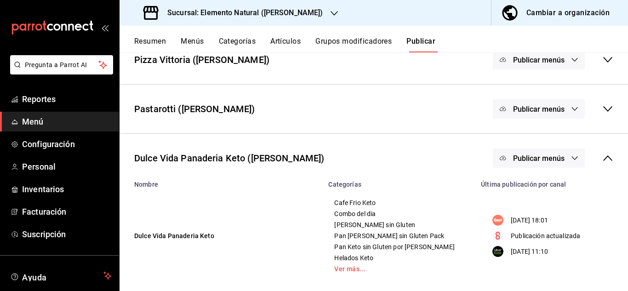
click at [564, 156] on button "Publicar menús" at bounding box center [539, 158] width 92 height 19
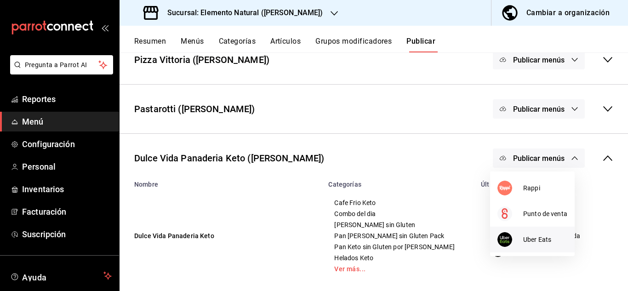
click at [519, 237] on div at bounding box center [511, 239] width 26 height 15
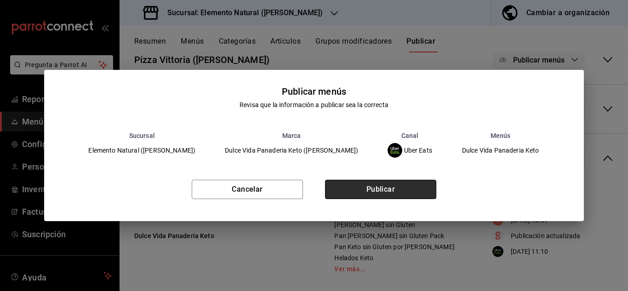
click at [402, 190] on button "Publicar" at bounding box center [380, 189] width 111 height 19
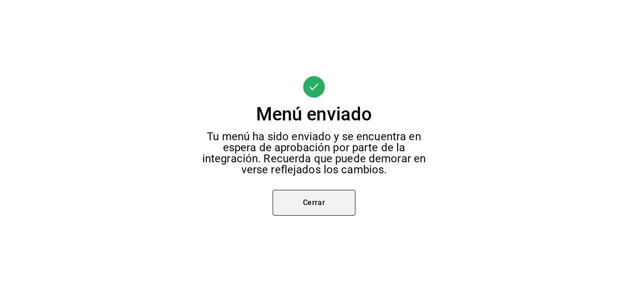
click at [335, 201] on button "Cerrar" at bounding box center [314, 203] width 83 height 26
